Goal: Task Accomplishment & Management: Complete application form

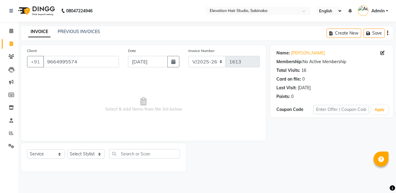
select select "4949"
select select "service"
click at [88, 31] on link "PREVIOUS INVOICES" at bounding box center [79, 31] width 42 height 5
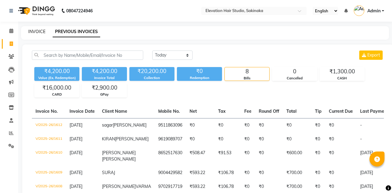
click at [38, 32] on link "INVOICE" at bounding box center [36, 31] width 17 height 5
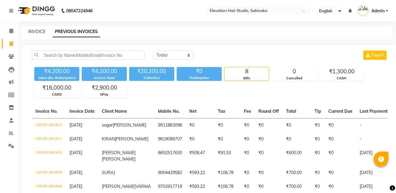
select select "service"
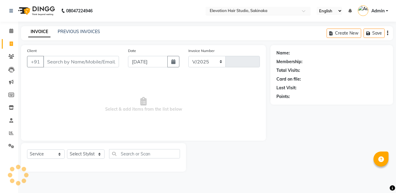
select select "4949"
type input "1613"
click at [10, 144] on icon at bounding box center [11, 146] width 6 height 5
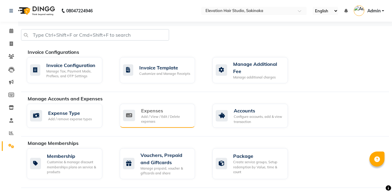
click at [164, 114] on div "Add / View / Edit / Delete expenses" at bounding box center [165, 119] width 49 height 10
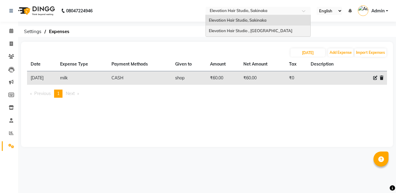
drag, startPoint x: 255, startPoint y: 14, endPoint x: 256, endPoint y: 26, distance: 12.1
click at [256, 15] on ng-select "Select Location × Elevation Hair Studio, Sakinaka Elevation Hair Studio, Sakina…" at bounding box center [258, 11] width 105 height 8
click at [256, 26] on div "Elevation Hair Studio , [GEOGRAPHIC_DATA]" at bounding box center [258, 31] width 105 height 11
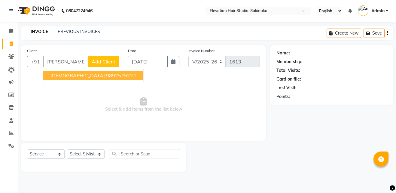
select select "4949"
select select "service"
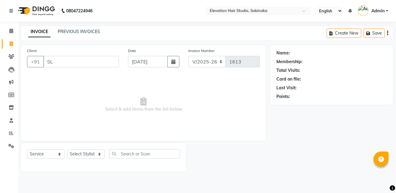
type input "S"
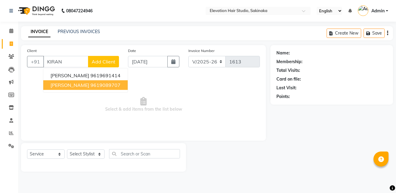
click at [77, 85] on span "KIRAN ADSUL" at bounding box center [70, 85] width 39 height 6
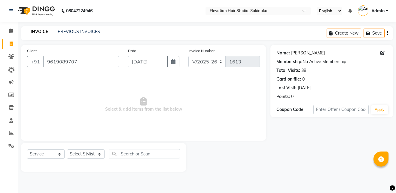
click at [297, 52] on link "Kiran Adsul" at bounding box center [308, 53] width 34 height 6
click at [91, 61] on input "9619089707" at bounding box center [81, 61] width 76 height 11
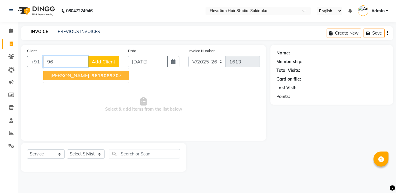
type input "9"
click at [92, 76] on ngb-highlight "9511863096" at bounding box center [106, 75] width 30 height 6
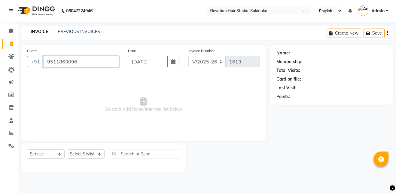
type input "9511863096"
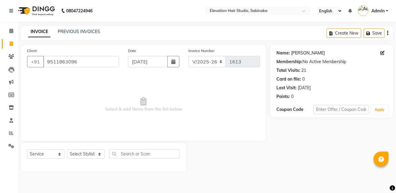
click at [297, 55] on link "Sagar Gharami" at bounding box center [308, 53] width 34 height 6
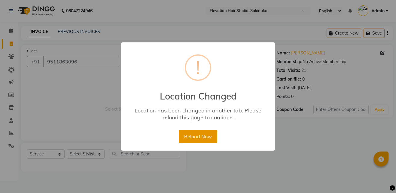
click at [204, 133] on button "Reload Now" at bounding box center [198, 136] width 38 height 13
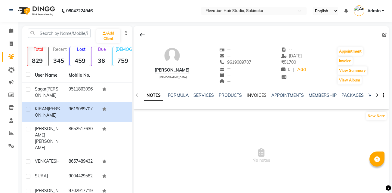
click at [257, 93] on link "INVOICES" at bounding box center [257, 95] width 20 height 5
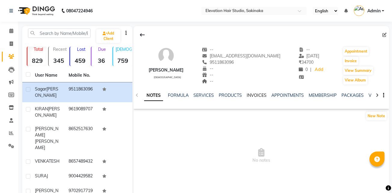
click at [254, 95] on link "INVOICES" at bounding box center [257, 95] width 20 height 5
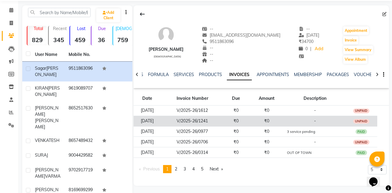
scroll to position [23, 0]
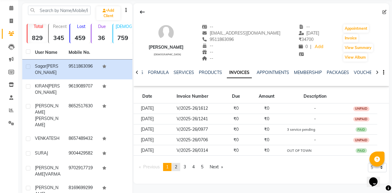
click at [177, 168] on span "2" at bounding box center [176, 166] width 2 height 5
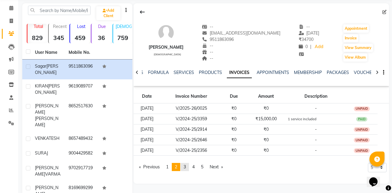
click at [186, 166] on span "3" at bounding box center [184, 166] width 2 height 5
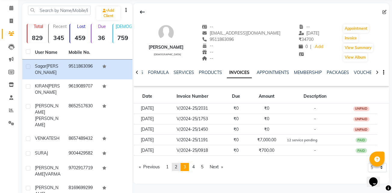
click at [177, 167] on span "2" at bounding box center [176, 166] width 2 height 5
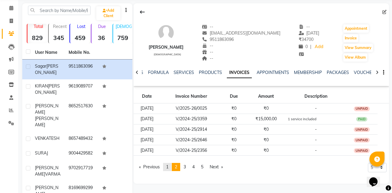
click at [168, 163] on link "page 1" at bounding box center [167, 167] width 8 height 8
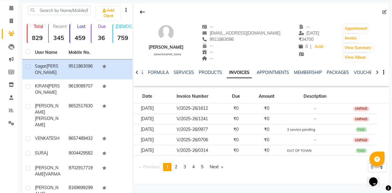
scroll to position [0, 0]
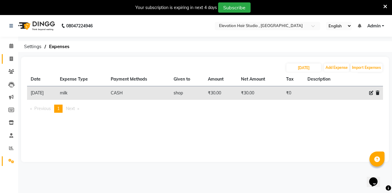
click at [8, 55] on link "Invoice" at bounding box center [9, 59] width 14 height 10
select select "service"
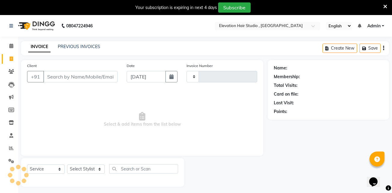
type input "0843"
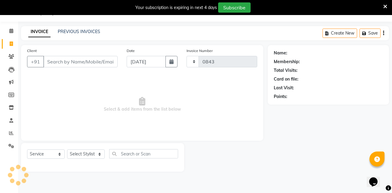
select select "6886"
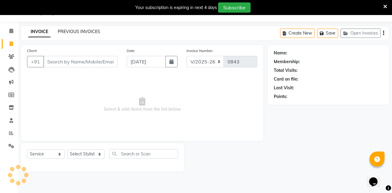
click at [81, 31] on link "PREVIOUS INVOICES" at bounding box center [79, 31] width 42 height 5
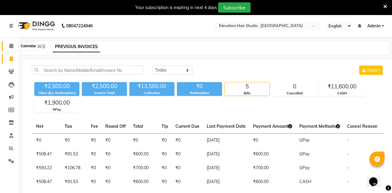
click at [12, 48] on span at bounding box center [11, 46] width 11 height 7
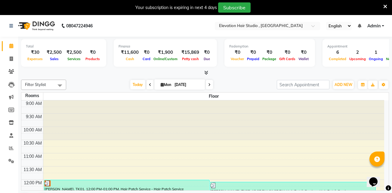
click at [385, 6] on icon at bounding box center [385, 6] width 4 height 5
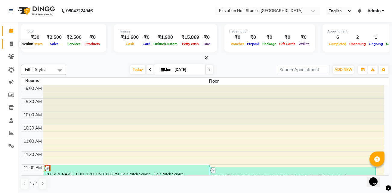
click at [12, 43] on icon at bounding box center [11, 44] width 3 height 5
select select "service"
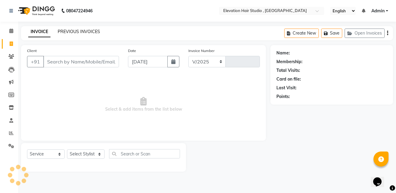
select select "6886"
type input "0843"
click at [70, 31] on link "PREVIOUS INVOICES" at bounding box center [79, 31] width 42 height 5
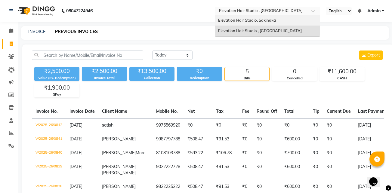
drag, startPoint x: 232, startPoint y: 11, endPoint x: 233, endPoint y: 17, distance: 6.0
click at [233, 15] on ng-select "Select Location × Elevation Hair Studio , Thane West Elevation Hair Studio, Sak…" at bounding box center [267, 11] width 105 height 8
click at [233, 17] on div "Elevation Hair Studio, Sakinaka" at bounding box center [267, 20] width 105 height 11
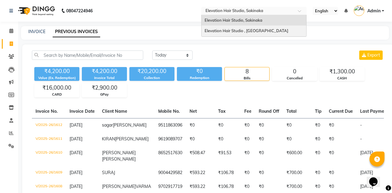
drag, startPoint x: 231, startPoint y: 8, endPoint x: 235, endPoint y: 31, distance: 22.9
click at [235, 15] on ng-select "Select Location × Elevation Hair Studio, Sakinaka Elevation Hair Studio, Sakina…" at bounding box center [253, 11] width 105 height 8
click at [235, 31] on span "Elevation Hair Studio , Thane West" at bounding box center [246, 30] width 84 height 5
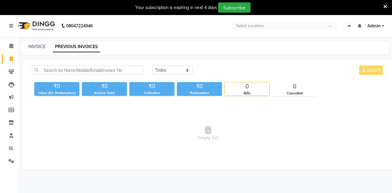
select select "en"
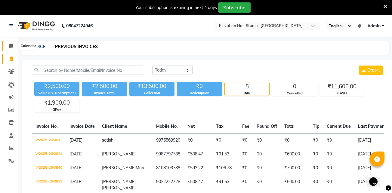
click at [12, 43] on span at bounding box center [11, 46] width 11 height 7
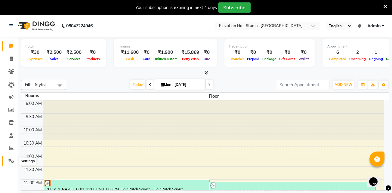
click at [13, 163] on icon at bounding box center [11, 161] width 6 height 5
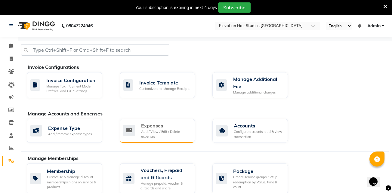
click at [149, 142] on div "Expenses Add / View / Edit / Delete expenses" at bounding box center [157, 131] width 75 height 24
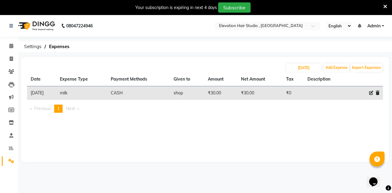
click at [386, 4] on icon at bounding box center [385, 6] width 4 height 5
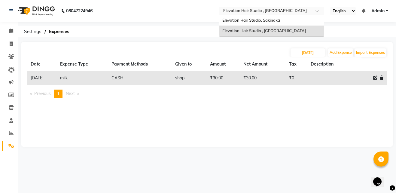
click at [308, 10] on input "text" at bounding box center [265, 11] width 87 height 6
click at [293, 25] on div "Elevation Hair Studio, Sakinaka" at bounding box center [272, 20] width 105 height 11
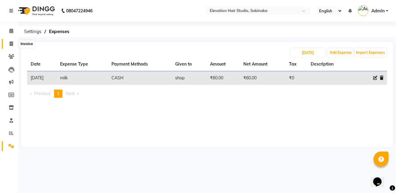
click at [10, 42] on icon at bounding box center [11, 44] width 3 height 5
select select "service"
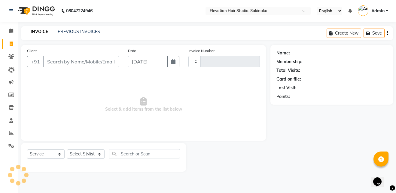
type input "1613"
select select "4949"
click at [86, 32] on link "PREVIOUS INVOICES" at bounding box center [79, 31] width 42 height 5
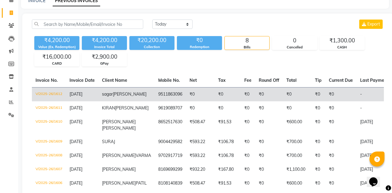
scroll to position [31, 0]
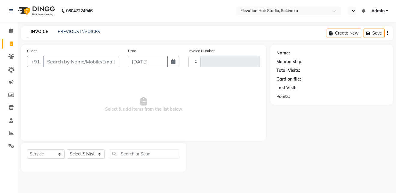
select select "service"
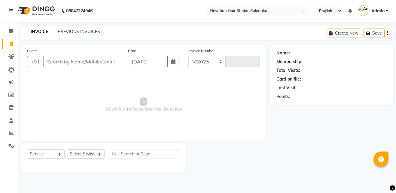
select select "en"
select select "4949"
type input "1613"
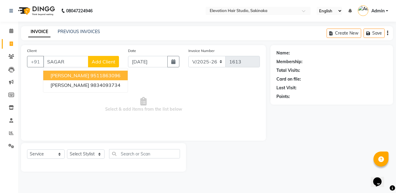
click at [98, 73] on ngb-highlight "9511863096" at bounding box center [106, 75] width 30 height 6
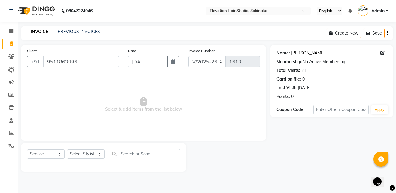
click at [297, 54] on link "Sagar Gharami" at bounding box center [308, 53] width 34 height 6
click at [90, 57] on input "9511863096" at bounding box center [81, 61] width 76 height 11
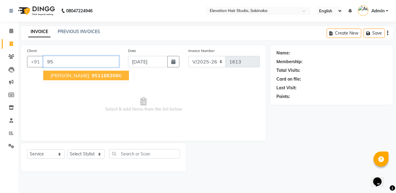
type input "9"
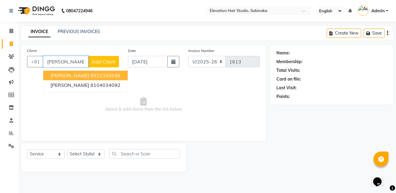
click at [92, 76] on ngb-highlight "9322335036" at bounding box center [106, 75] width 30 height 6
type input "9322335036"
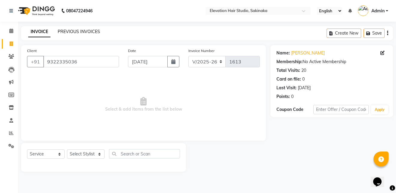
click at [82, 30] on link "PREVIOUS INVOICES" at bounding box center [79, 31] width 42 height 5
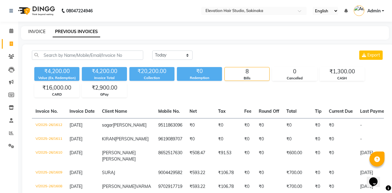
click at [38, 33] on link "INVOICE" at bounding box center [36, 31] width 17 height 5
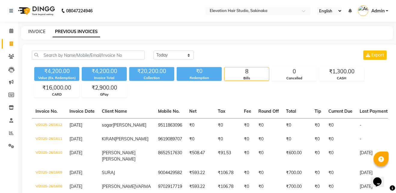
select select "service"
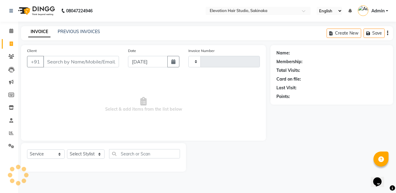
type input "1613"
select select "4949"
click at [38, 33] on link "INVOICE" at bounding box center [39, 31] width 22 height 11
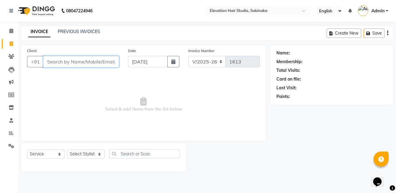
click at [113, 62] on input "Client" at bounding box center [81, 61] width 76 height 11
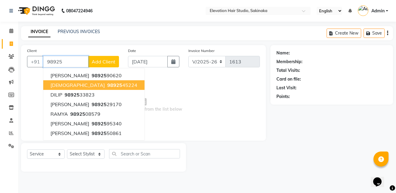
click at [106, 87] on ngb-highlight "98925 45224" at bounding box center [121, 85] width 31 height 6
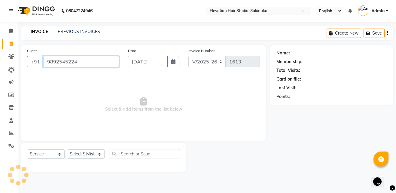
type input "9892545224"
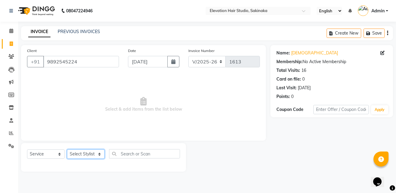
drag, startPoint x: 89, startPoint y: 155, endPoint x: 88, endPoint y: 91, distance: 63.2
click at [88, 91] on div "Client +91 9892545224 Date 01-09-2025 Invoice Number V/2025 V/2025-26 1613 Sele…" at bounding box center [144, 108] width 254 height 127
select select "50821"
click at [67, 149] on select "Select Stylist Admin (EHS Thane) ANEES DILIP KAPIL PRIYA RUPESH SAHIL Sarfaraz …" at bounding box center [86, 153] width 38 height 9
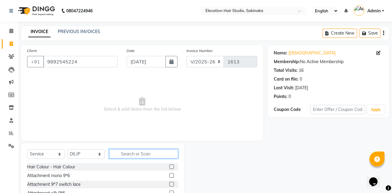
click at [138, 155] on input "text" at bounding box center [143, 153] width 69 height 9
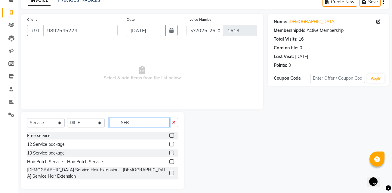
type input "SER"
click at [170, 163] on label at bounding box center [171, 161] width 5 height 5
click at [170, 163] on input "checkbox" at bounding box center [171, 162] width 4 height 4
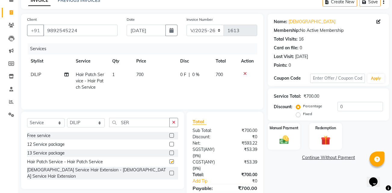
checkbox input "false"
click at [283, 131] on label "Manual Payment" at bounding box center [284, 128] width 30 height 6
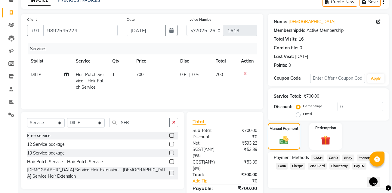
click at [316, 159] on span "CASH" at bounding box center [317, 158] width 13 height 7
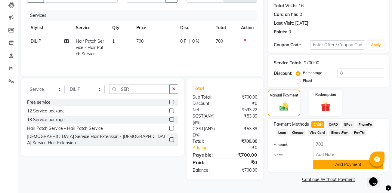
click at [338, 167] on button "Add Payment" at bounding box center [348, 164] width 70 height 9
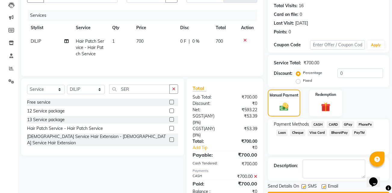
scroll to position [82, 0]
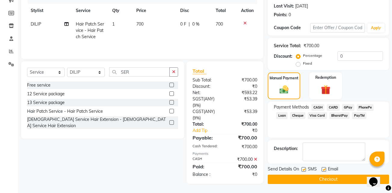
click at [325, 168] on label at bounding box center [323, 169] width 5 height 5
click at [325, 168] on input "checkbox" at bounding box center [323, 170] width 4 height 4
checkbox input "false"
click at [305, 170] on label at bounding box center [303, 169] width 5 height 5
click at [305, 170] on input "checkbox" at bounding box center [303, 170] width 4 height 4
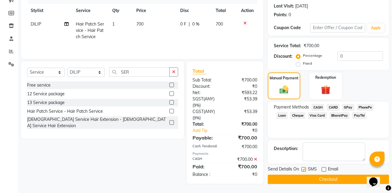
checkbox input "false"
click at [348, 181] on button "Checkout" at bounding box center [328, 179] width 121 height 9
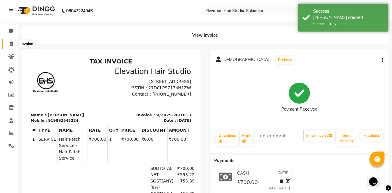
click at [12, 41] on span at bounding box center [11, 44] width 11 height 7
select select "service"
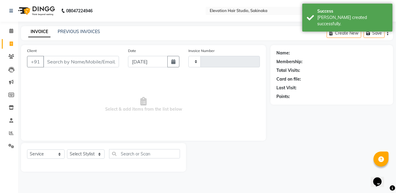
type input "1614"
select select "4949"
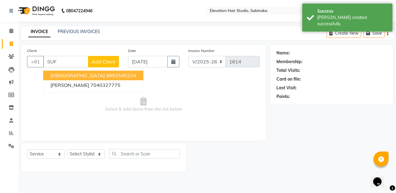
click at [106, 73] on ngb-highlight "9892545224" at bounding box center [121, 75] width 30 height 6
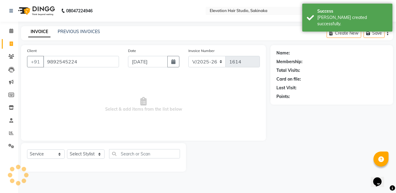
type input "9892545224"
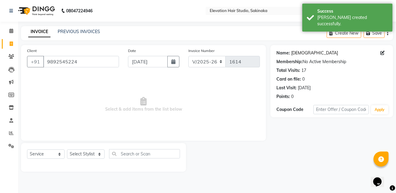
click at [298, 51] on link "Sufiyan" at bounding box center [314, 53] width 47 height 6
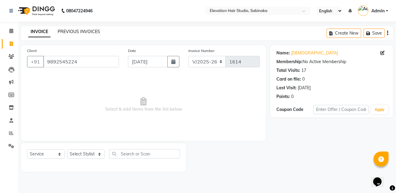
drag, startPoint x: 64, startPoint y: 31, endPoint x: 226, endPoint y: 22, distance: 161.7
click at [64, 31] on link "PREVIOUS INVOICES" at bounding box center [79, 31] width 42 height 5
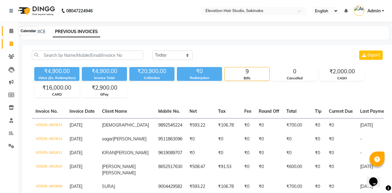
click at [10, 33] on span at bounding box center [11, 31] width 11 height 7
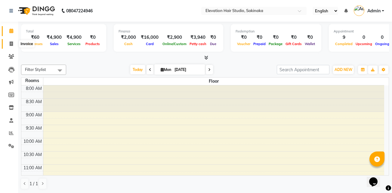
click at [10, 44] on icon at bounding box center [11, 44] width 3 height 5
select select "service"
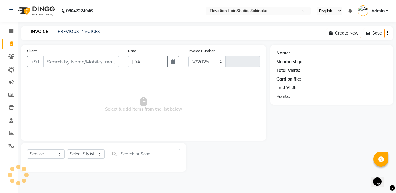
select select "4949"
type input "1614"
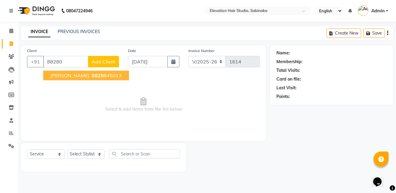
click at [99, 73] on span "88280" at bounding box center [99, 75] width 15 height 6
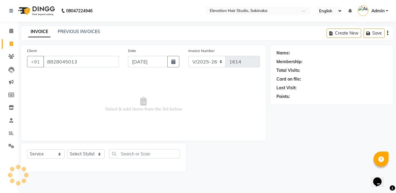
type input "8828045013"
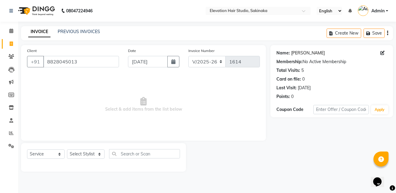
click at [298, 51] on link "Suraj Sunar" at bounding box center [308, 53] width 34 height 6
click at [85, 152] on select "Select Stylist Admin (EHS Thane) ANEES DILIP KAPIL PRIYA RUPESH SAHIL Sarfaraz …" at bounding box center [86, 153] width 38 height 9
select select "84316"
click at [67, 149] on select "Select Stylist Admin (EHS Thane) ANEES DILIP KAPIL PRIYA RUPESH SAHIL Sarfaraz …" at bounding box center [86, 153] width 38 height 9
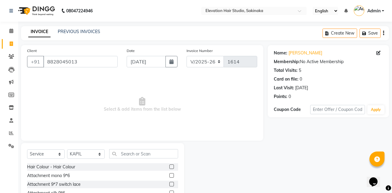
click at [99, 98] on span "Select & add items from the list below" at bounding box center [142, 105] width 230 height 60
click at [146, 154] on input "text" at bounding box center [143, 153] width 69 height 9
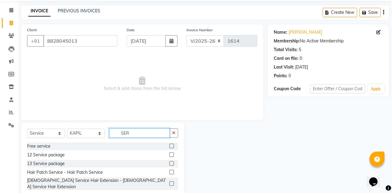
scroll to position [22, 0]
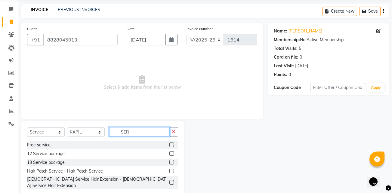
type input "SER"
click at [170, 169] on label at bounding box center [171, 171] width 5 height 5
click at [170, 169] on input "checkbox" at bounding box center [171, 171] width 4 height 4
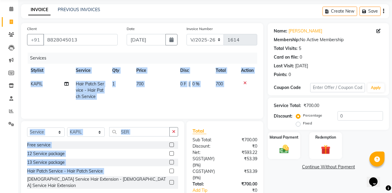
checkbox input "false"
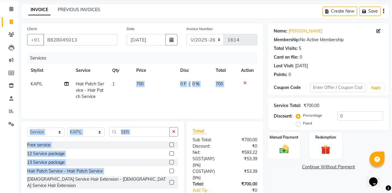
drag, startPoint x: 170, startPoint y: 169, endPoint x: 138, endPoint y: 89, distance: 85.7
click at [138, 89] on div "Client +91 8828045013 Date 01-09-2025 Invoice Number V/2025 V/2025-26 1614 Serv…" at bounding box center [142, 122] width 251 height 199
click at [138, 89] on td "700" at bounding box center [155, 90] width 44 height 26
select select "84316"
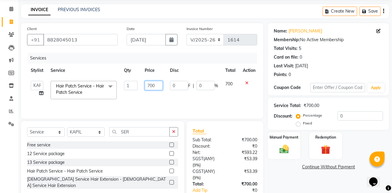
click at [159, 84] on input "700" at bounding box center [154, 85] width 18 height 9
type input "7"
type input "600"
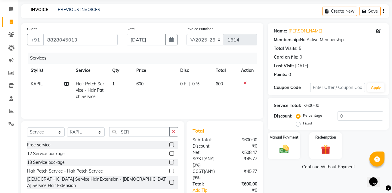
click at [125, 97] on td "1" at bounding box center [121, 90] width 24 height 26
select select "84316"
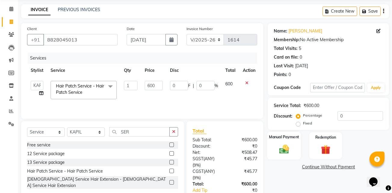
click at [289, 143] on div "Manual Payment" at bounding box center [284, 146] width 34 height 28
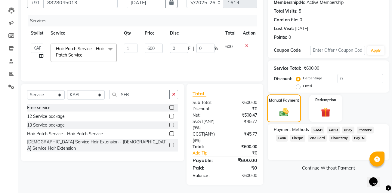
scroll to position [60, 0]
click at [350, 130] on span "GPay" at bounding box center [348, 129] width 12 height 7
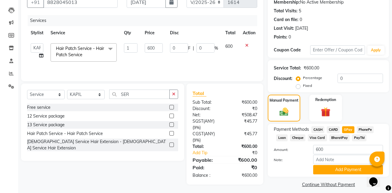
scroll to position [65, 0]
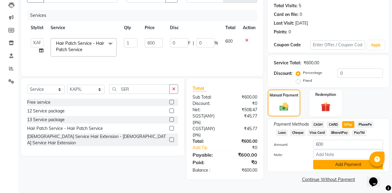
click at [329, 163] on button "Add Payment" at bounding box center [348, 164] width 70 height 9
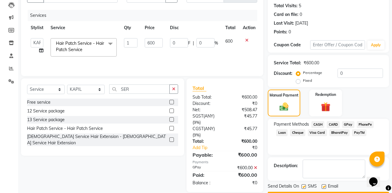
scroll to position [82, 0]
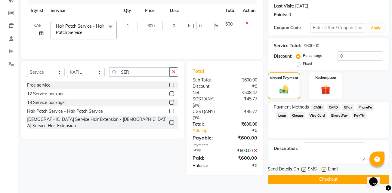
click at [324, 171] on label at bounding box center [323, 169] width 5 height 5
click at [324, 171] on input "checkbox" at bounding box center [323, 170] width 4 height 4
checkbox input "false"
click at [303, 171] on label at bounding box center [303, 169] width 5 height 5
click at [303, 171] on input "checkbox" at bounding box center [303, 170] width 4 height 4
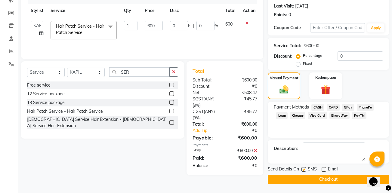
checkbox input "false"
click at [329, 180] on button "Checkout" at bounding box center [328, 179] width 121 height 9
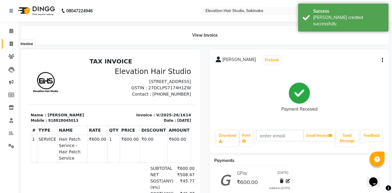
click at [10, 42] on icon at bounding box center [11, 44] width 3 height 5
select select "service"
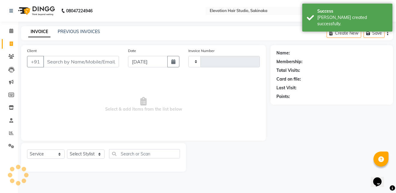
type input "1615"
select select "4949"
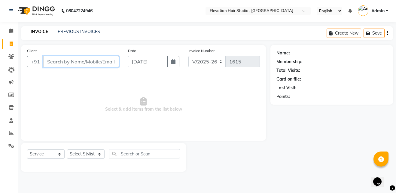
type input "javascript:void(0);"
click at [79, 35] on div "INVOICE PREVIOUS INVOICES Create New Save" at bounding box center [207, 33] width 372 height 14
click at [83, 31] on link "PREVIOUS INVOICES" at bounding box center [79, 31] width 42 height 5
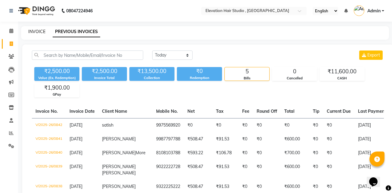
click at [38, 32] on link "INVOICE" at bounding box center [36, 31] width 17 height 5
select select "service"
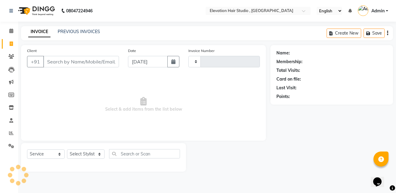
type input "0843"
select select "6886"
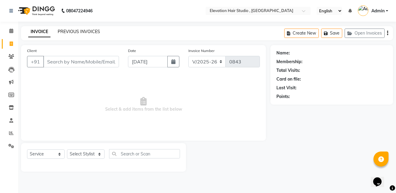
click at [72, 32] on link "PREVIOUS INVOICES" at bounding box center [79, 31] width 42 height 5
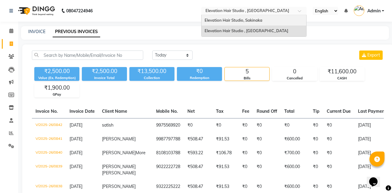
drag, startPoint x: 229, startPoint y: 13, endPoint x: 230, endPoint y: 19, distance: 6.7
click at [230, 15] on ng-select "Select Location × Elevation Hair Studio , Thane West Elevation Hair Studio, Sak…" at bounding box center [253, 11] width 105 height 8
click at [230, 19] on span "Elevation Hair Studio, Sakinaka" at bounding box center [233, 20] width 58 height 5
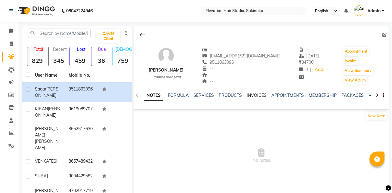
click at [257, 94] on link "INVOICES" at bounding box center [257, 95] width 20 height 5
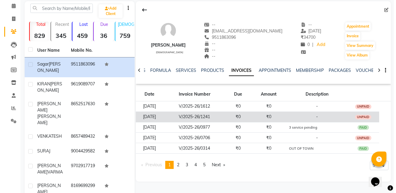
scroll to position [26, 0]
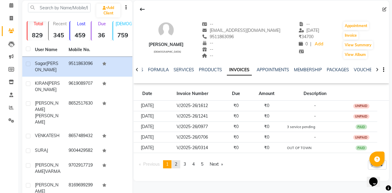
click at [177, 161] on span "2" at bounding box center [176, 163] width 2 height 5
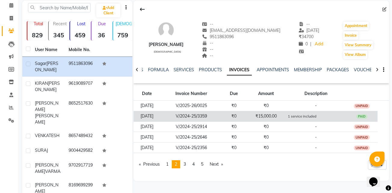
click at [246, 119] on td "₹0" at bounding box center [234, 116] width 24 height 11
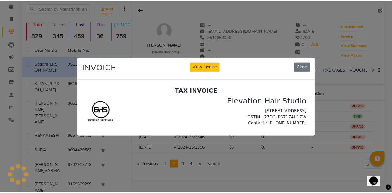
scroll to position [0, 0]
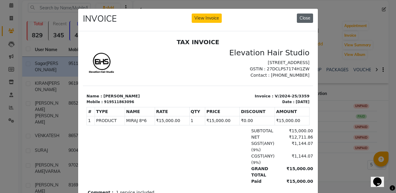
click at [304, 15] on button "Close" at bounding box center [305, 18] width 16 height 9
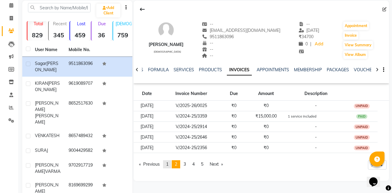
click at [167, 166] on span "1" at bounding box center [167, 163] width 2 height 5
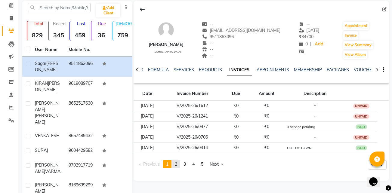
click at [179, 161] on link "page 2" at bounding box center [176, 164] width 8 height 8
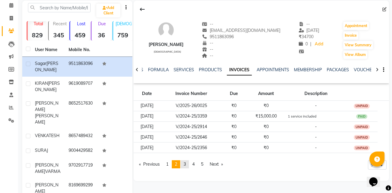
click at [186, 165] on span "3" at bounding box center [184, 163] width 2 height 5
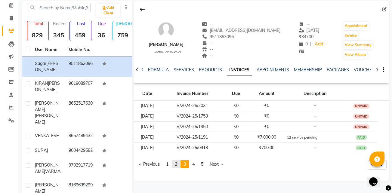
click at [175, 163] on link "page 2" at bounding box center [176, 164] width 8 height 8
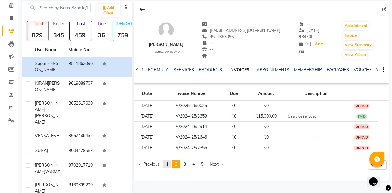
click at [168, 165] on span "1" at bounding box center [167, 163] width 2 height 5
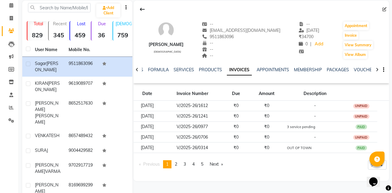
click at [168, 165] on span "1" at bounding box center [167, 163] width 2 height 5
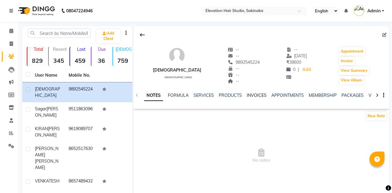
click at [256, 94] on link "INVOICES" at bounding box center [257, 95] width 20 height 5
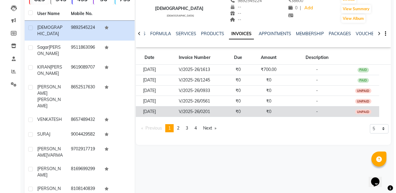
scroll to position [62, 0]
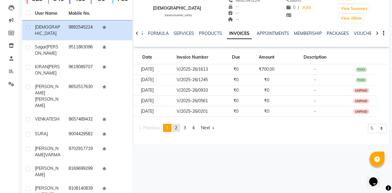
click at [177, 127] on span "2" at bounding box center [176, 127] width 2 height 5
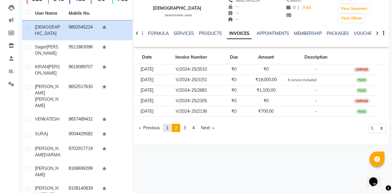
click at [168, 129] on span "1" at bounding box center [167, 127] width 2 height 5
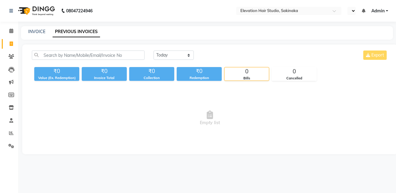
select select "en"
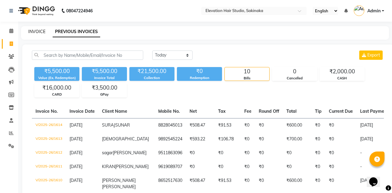
click at [34, 29] on link "INVOICE" at bounding box center [36, 31] width 17 height 5
select select "service"
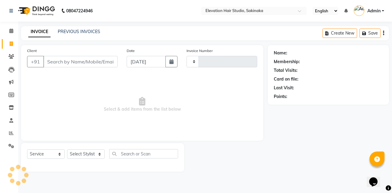
type input "1615"
select select "4949"
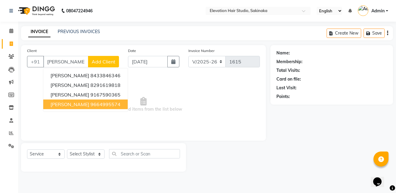
click at [76, 108] on button "[PERSON_NAME] 9664995574" at bounding box center [85, 105] width 85 height 10
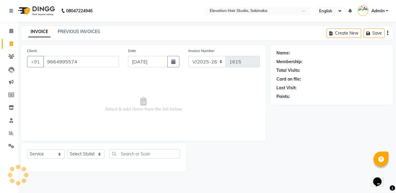
type input "9664995574"
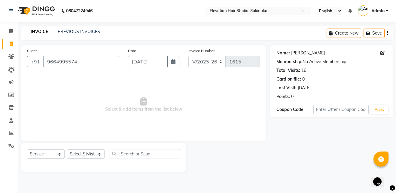
click at [301, 51] on link "Aniket Rane" at bounding box center [308, 53] width 34 height 6
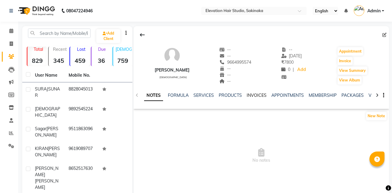
click at [253, 96] on link "INVOICES" at bounding box center [257, 95] width 20 height 5
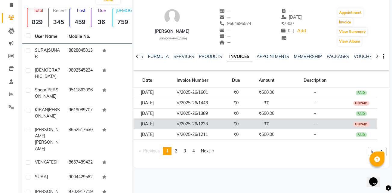
scroll to position [39, 0]
